Goal: Information Seeking & Learning: Learn about a topic

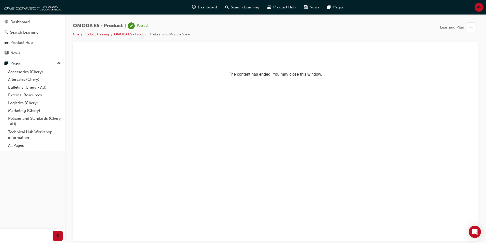
click at [138, 33] on link "OMODA E5 - Product" at bounding box center [131, 34] width 34 height 4
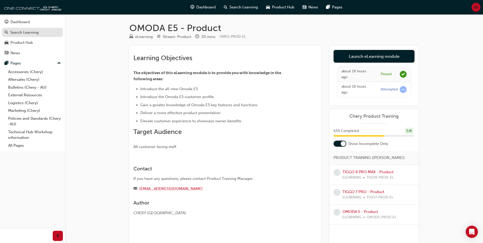
click at [31, 32] on div "Search Learning" at bounding box center [24, 33] width 28 height 6
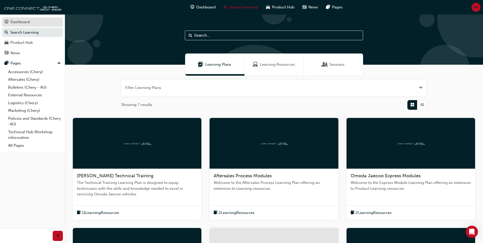
click at [26, 20] on div "Dashboard" at bounding box center [19, 22] width 19 height 6
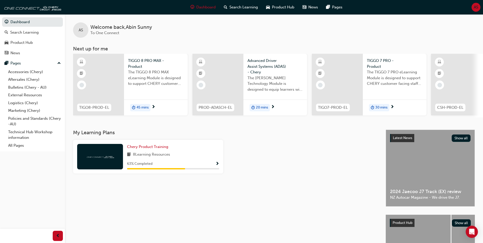
click at [215, 166] on span "Show Progress" at bounding box center [217, 164] width 4 height 5
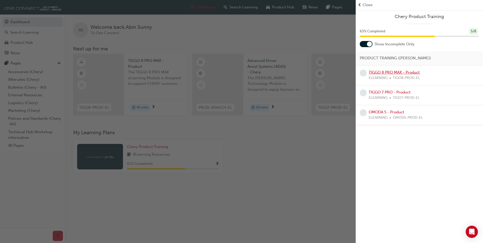
click at [382, 74] on link "TIGGO 8 PRO MAX - Product" at bounding box center [393, 72] width 51 height 5
